Goal: Check status: Check status

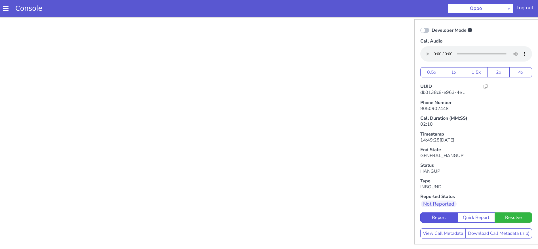
click at [2, 8] on div "Console" at bounding box center [26, 9] width 52 height 16
click at [5, 9] on span at bounding box center [6, 9] width 6 height 6
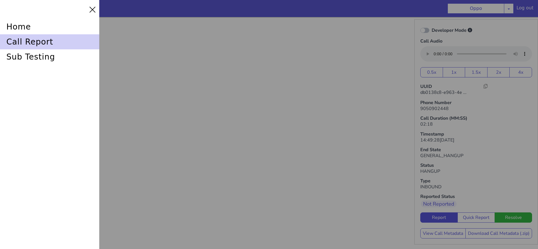
click at [35, 45] on div "call report" at bounding box center [49, 41] width 99 height 15
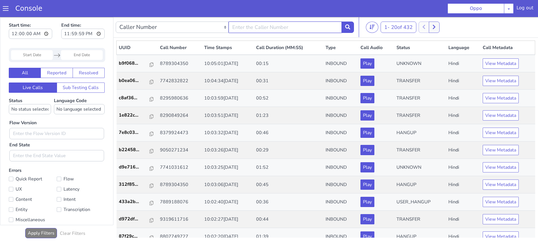
click at [268, 28] on input "text" at bounding box center [285, 27] width 113 height 11
type input "8379924473"
click at [351, 24] on button at bounding box center [348, 27] width 12 height 11
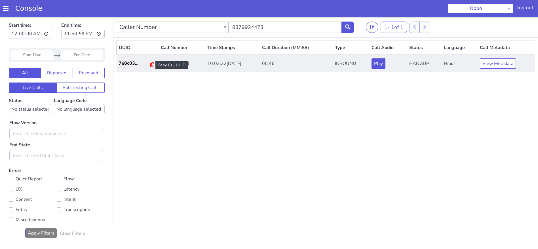
click at [150, 65] on icon at bounding box center [152, 64] width 4 height 5
